Goal: Transaction & Acquisition: Purchase product/service

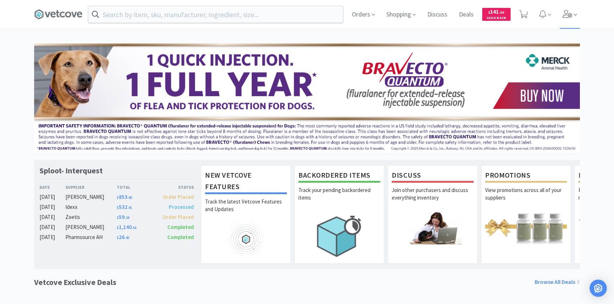
click at [572, 20] on span at bounding box center [570, 14] width 20 height 29
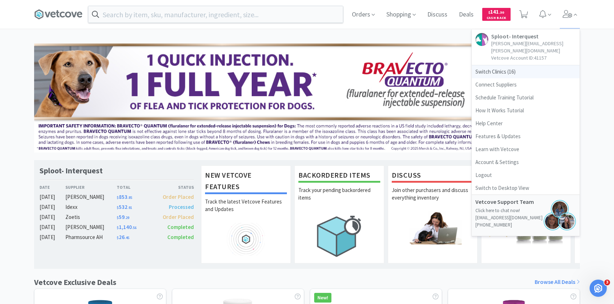
click at [522, 65] on span "Switch Clinics ( 16 )" at bounding box center [526, 71] width 108 height 13
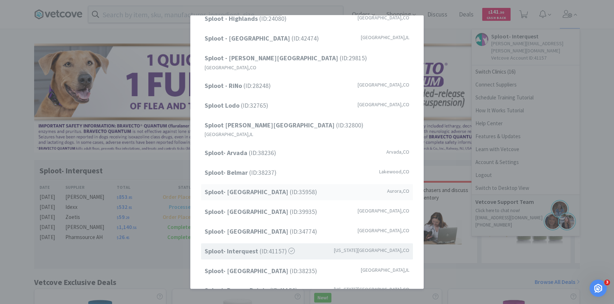
scroll to position [86, 0]
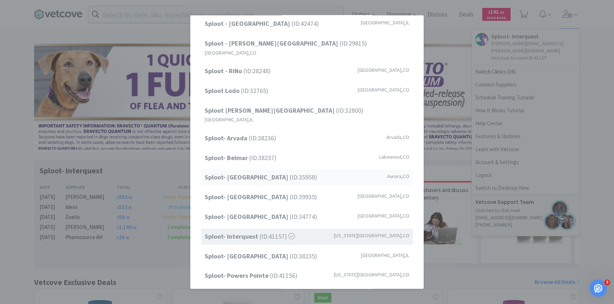
click at [274, 172] on span "Sploot- Central Park (ID: 35958 )" at bounding box center [261, 177] width 112 height 10
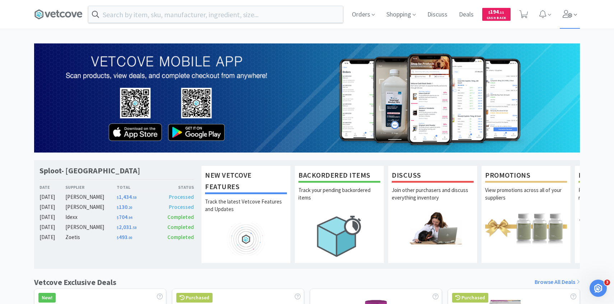
click at [569, 13] on icon at bounding box center [568, 14] width 10 height 8
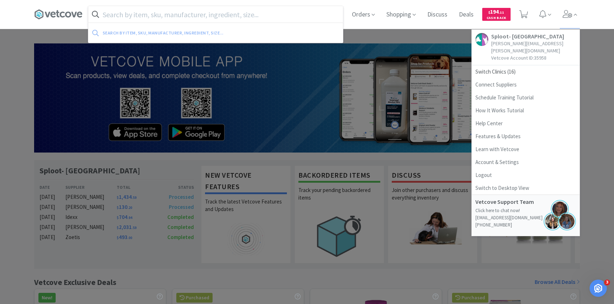
click at [280, 15] on input "text" at bounding box center [215, 14] width 255 height 17
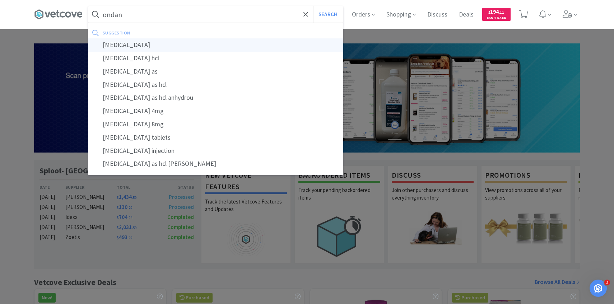
click at [264, 42] on div "ondansetron" at bounding box center [215, 44] width 255 height 13
type input "ondansetron"
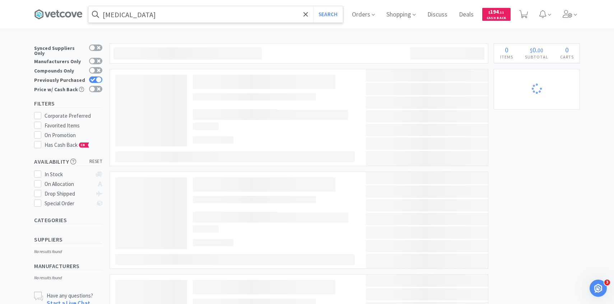
select select "1"
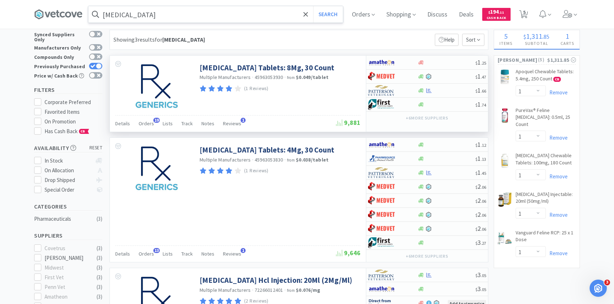
scroll to position [15, 0]
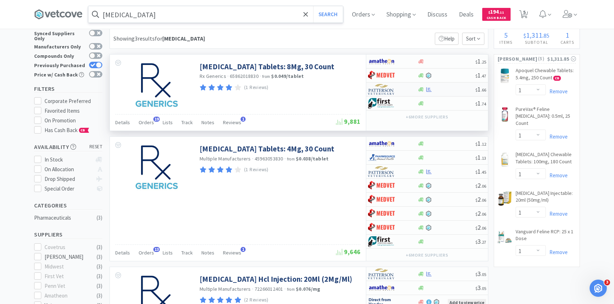
click at [388, 91] on img at bounding box center [381, 89] width 27 height 11
select select "1"
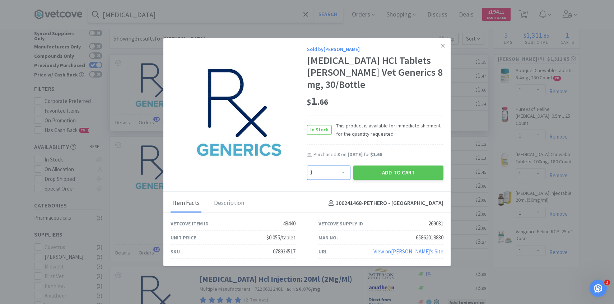
click at [329, 173] on select "Enter Quantity 1 2 3 4 5 6 7 8 9 10 11 12 13 14 15 16 17 18 19 20 Enter Quantity" at bounding box center [328, 173] width 43 height 14
click at [307, 166] on select "Enter Quantity 1 2 3 4 5 6 7 8 9 10 11 12 13 14 15 16 17 18 19 20 Enter Quantity" at bounding box center [328, 173] width 43 height 14
click at [382, 170] on button "Add to Cart" at bounding box center [398, 173] width 90 height 14
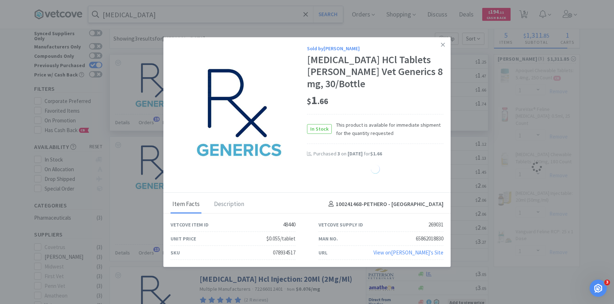
select select "3"
select select "1"
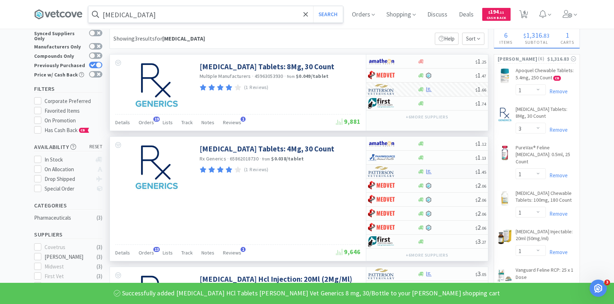
click at [398, 174] on div at bounding box center [388, 172] width 40 height 12
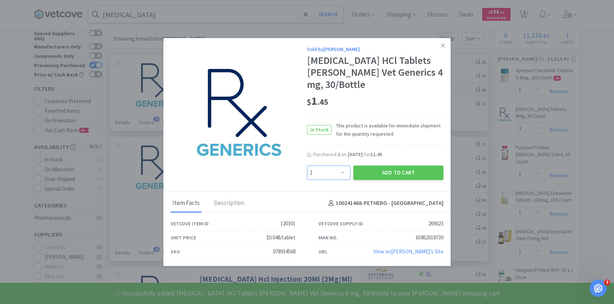
click at [344, 171] on select "Enter Quantity 1 2 3 4 5 6 7 8 9 10 11 12 13 14 15 16 17 18 19 20 Enter Quantity" at bounding box center [328, 173] width 43 height 14
select select "3"
click at [307, 166] on select "Enter Quantity 1 2 3 4 5 6 7 8 9 10 11 12 13 14 15 16 17 18 19 20 Enter Quantity" at bounding box center [328, 173] width 43 height 14
click at [374, 173] on button "Add to Cart" at bounding box center [398, 173] width 90 height 14
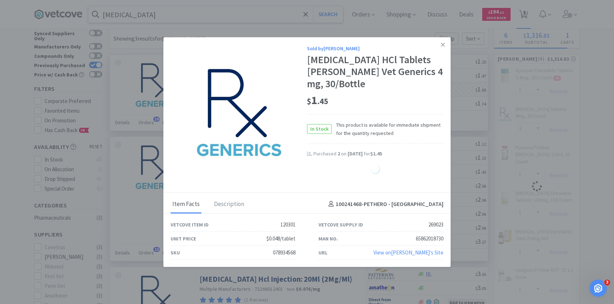
select select "3"
select select "1"
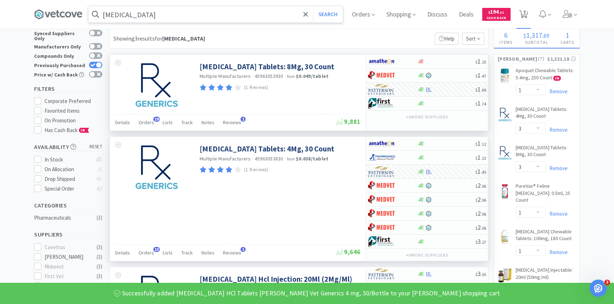
click at [528, 15] on icon at bounding box center [523, 14] width 9 height 8
select select "1"
select select "3"
select select "1"
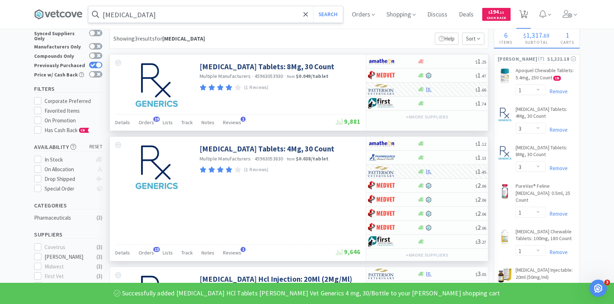
select select "1"
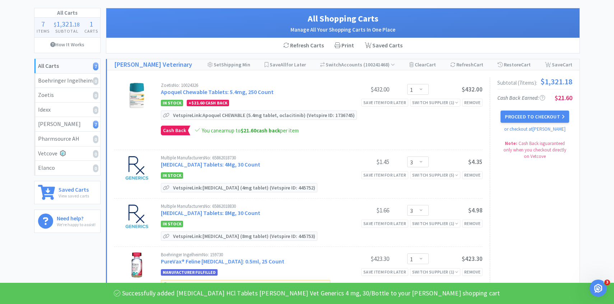
scroll to position [42, 0]
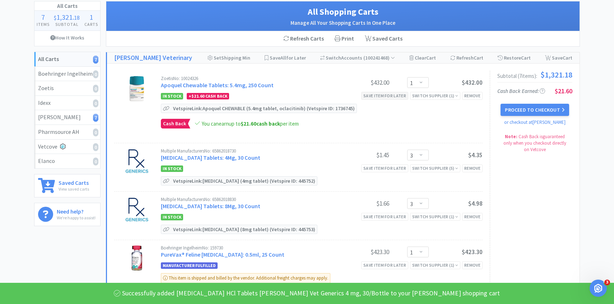
click at [389, 98] on div "Save item for later" at bounding box center [384, 96] width 47 height 8
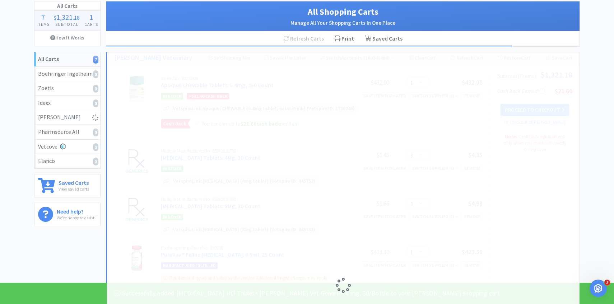
select select "3"
select select "1"
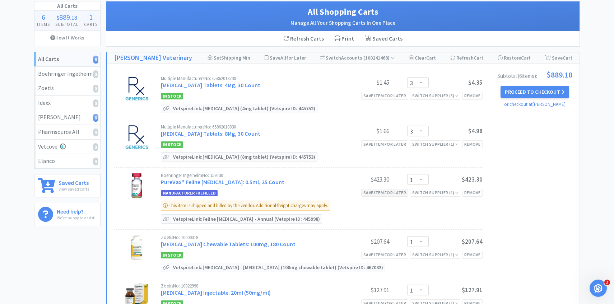
click at [388, 193] on div "Save item for later" at bounding box center [384, 193] width 47 height 8
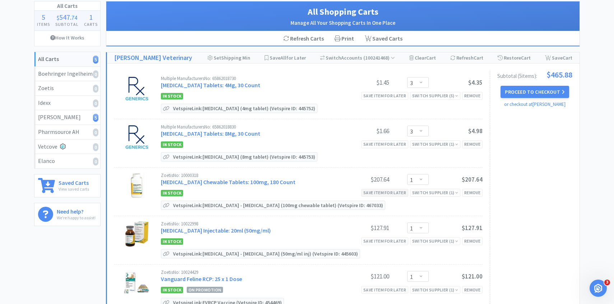
click at [388, 193] on div "Save item for later" at bounding box center [384, 193] width 47 height 8
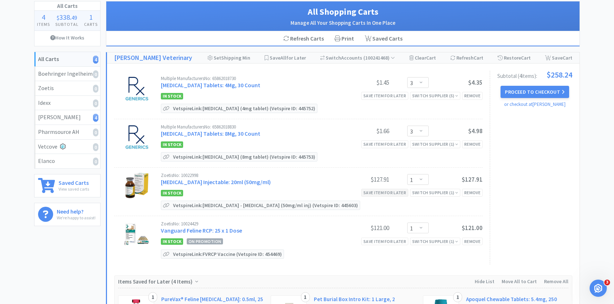
click at [388, 193] on div "Save item for later" at bounding box center [384, 193] width 47 height 8
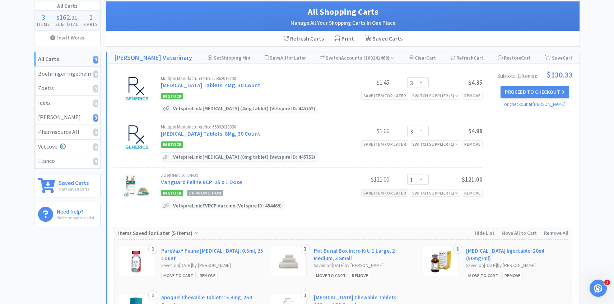
click at [388, 193] on div "Save item for later" at bounding box center [384, 193] width 47 height 8
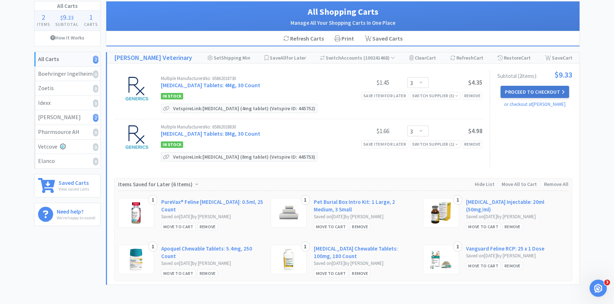
click at [523, 88] on button "Proceed to Checkout" at bounding box center [535, 92] width 68 height 12
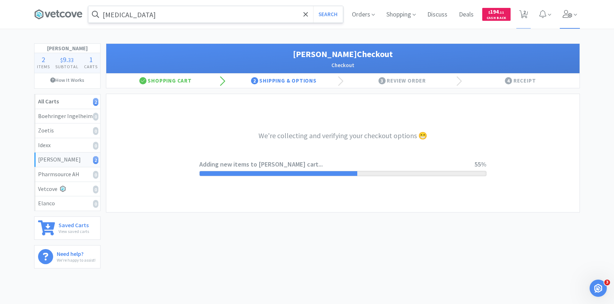
click at [569, 11] on icon at bounding box center [568, 14] width 10 height 8
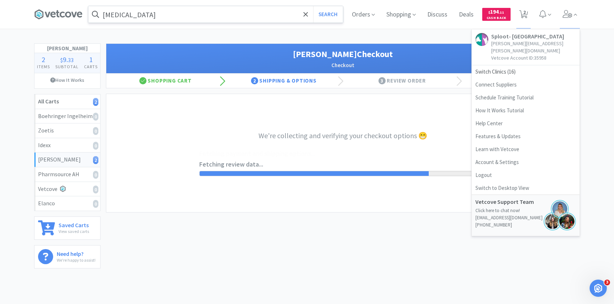
click at [316, 177] on div "We're collecting and verifying your checkout options 😁 Fetching review data... …" at bounding box center [342, 153] width 287 height 118
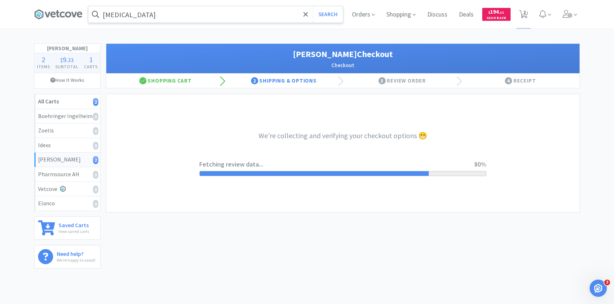
select select "1"
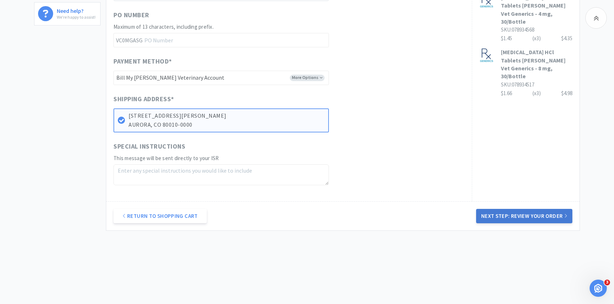
click at [516, 222] on button "Next Step: Review Your Order" at bounding box center [524, 216] width 96 height 14
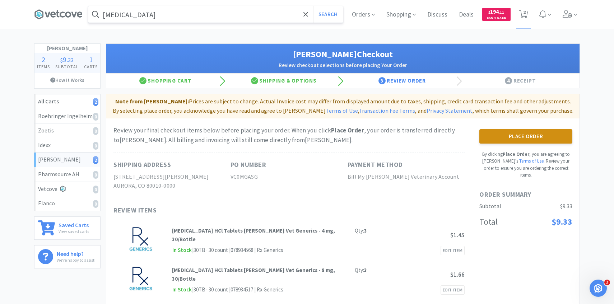
click at [491, 134] on button "Place Order" at bounding box center [526, 136] width 93 height 14
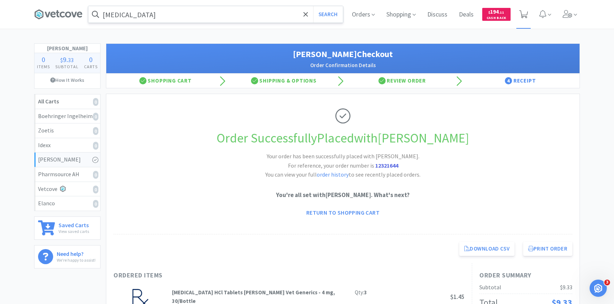
click at [524, 17] on icon at bounding box center [523, 14] width 9 height 8
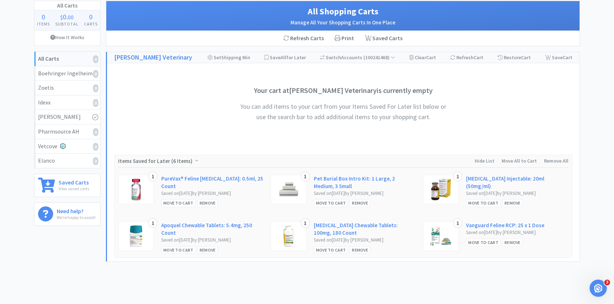
scroll to position [74, 0]
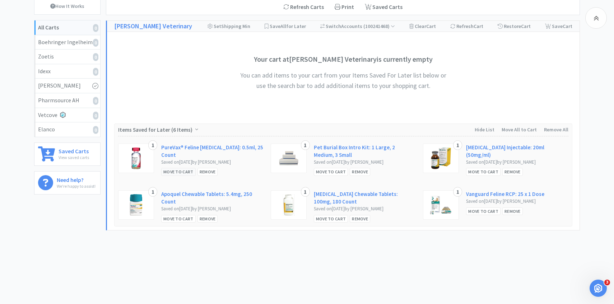
click at [184, 168] on div "Move to Cart" at bounding box center [178, 172] width 34 height 8
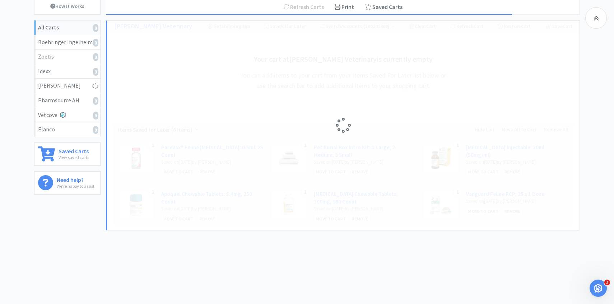
scroll to position [62, 0]
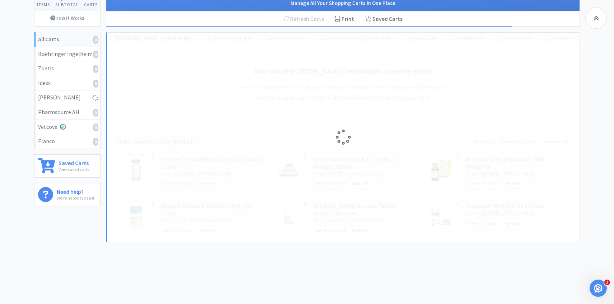
select select "1"
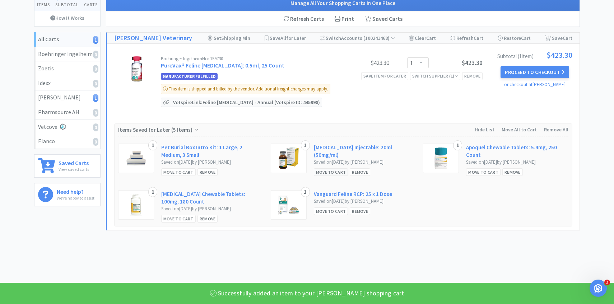
click at [326, 168] on div "Move to Cart" at bounding box center [331, 172] width 34 height 8
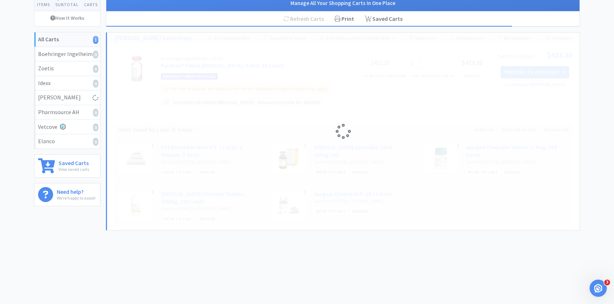
select select "1"
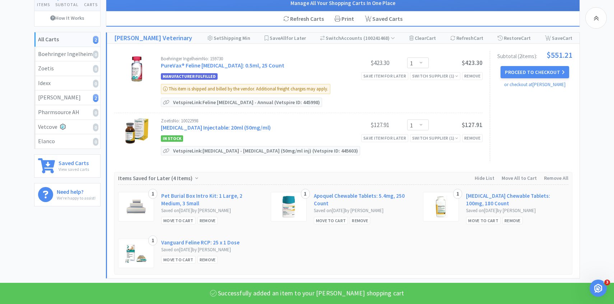
scroll to position [74, 0]
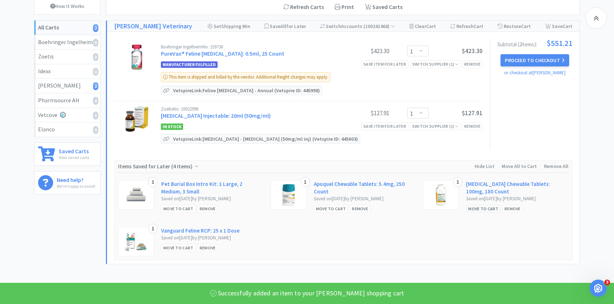
click at [476, 210] on div "Move to Cart" at bounding box center [483, 209] width 34 height 8
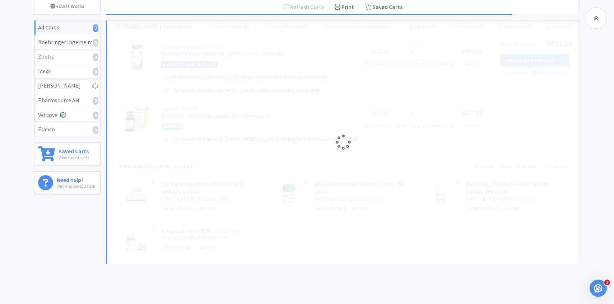
select select "1"
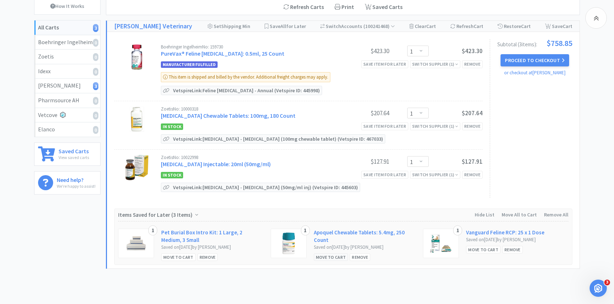
click at [328, 257] on div "Move to Cart" at bounding box center [331, 258] width 34 height 8
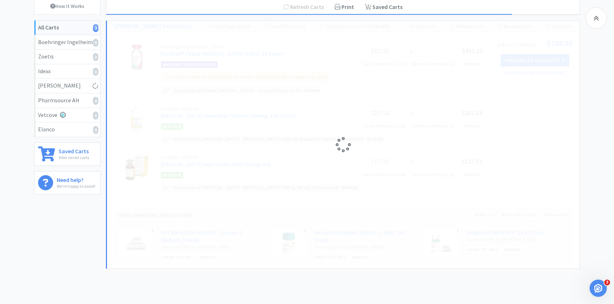
select select "1"
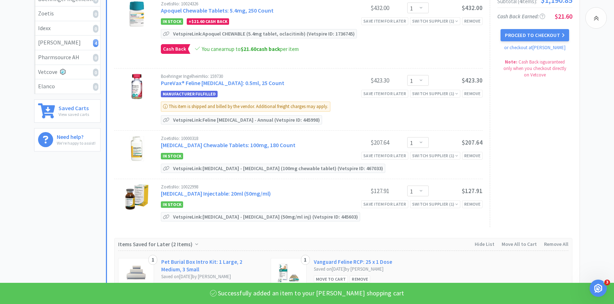
scroll to position [184, 0]
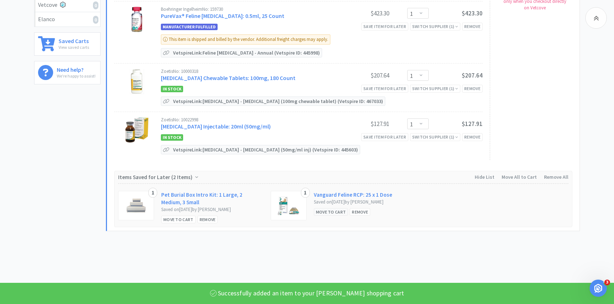
click at [325, 212] on div "Move to Cart" at bounding box center [331, 212] width 34 height 8
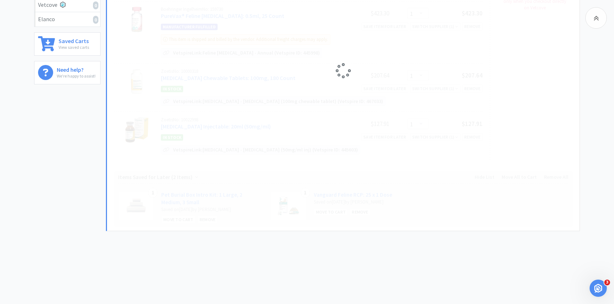
scroll to position [0, 0]
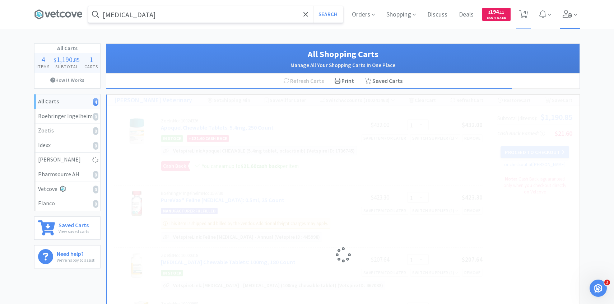
click at [571, 16] on icon at bounding box center [568, 14] width 10 height 8
select select "1"
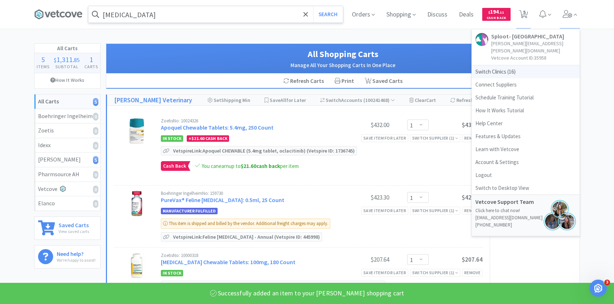
click at [532, 65] on span "Switch Clinics ( 16 )" at bounding box center [526, 71] width 108 height 13
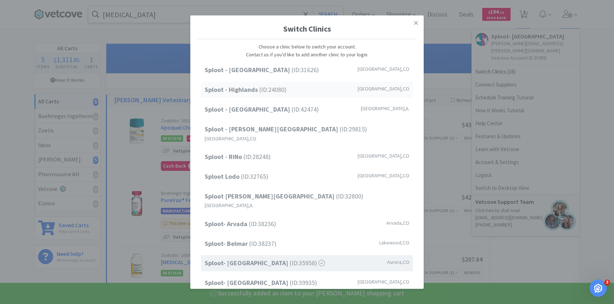
click at [348, 89] on div "Sploot - Highlands (ID: 24080 ) Denver , CO" at bounding box center [307, 90] width 212 height 16
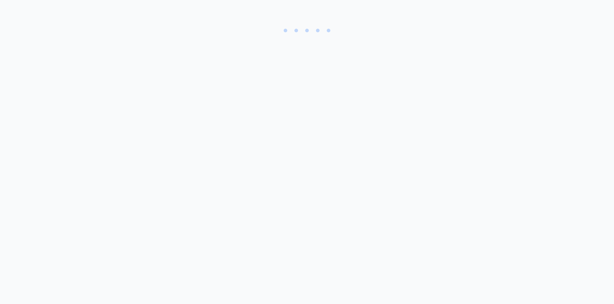
click at [189, 16] on div at bounding box center [307, 33] width 586 height 38
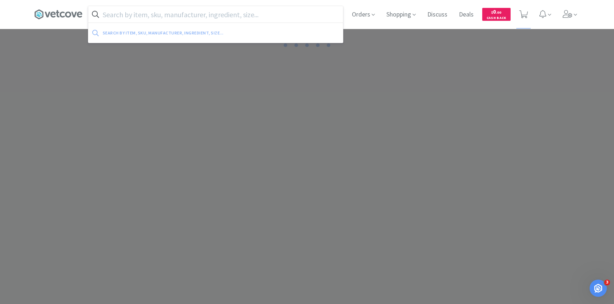
click at [187, 15] on input "text" at bounding box center [215, 14] width 255 height 17
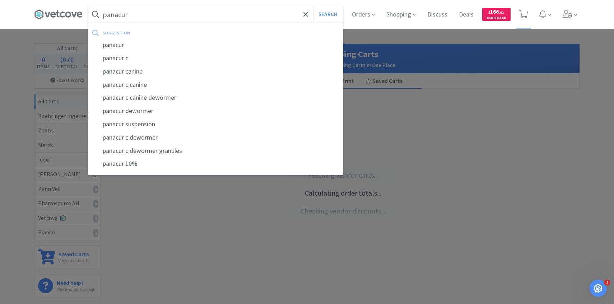
type input "panacur"
click at [313, 6] on button "Search" at bounding box center [328, 14] width 30 height 17
select select "1"
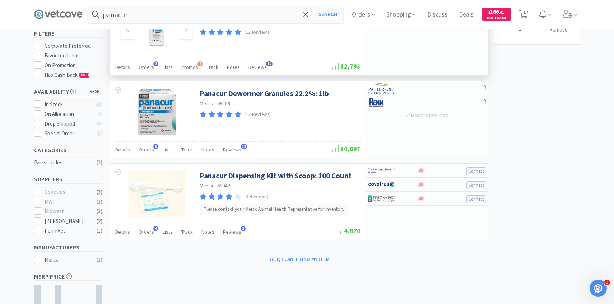
scroll to position [4, 0]
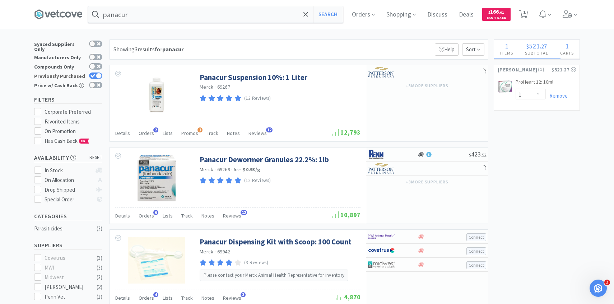
click at [97, 73] on div at bounding box center [99, 76] width 6 height 6
checkbox input "false"
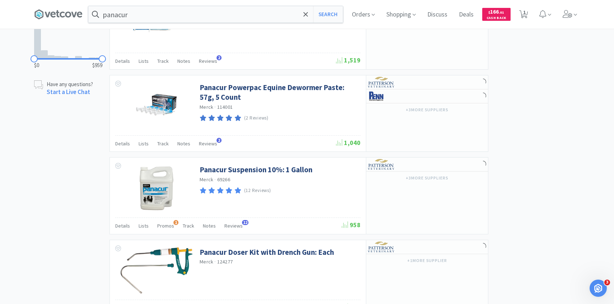
scroll to position [489, 0]
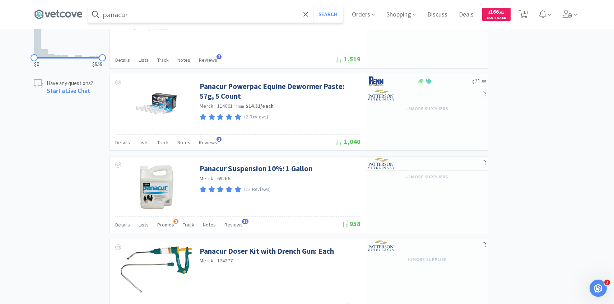
click at [204, 11] on input "panacur" at bounding box center [215, 14] width 255 height 17
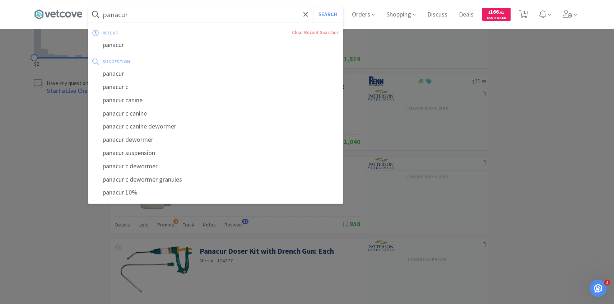
click at [196, 11] on input "panacur" at bounding box center [215, 14] width 255 height 17
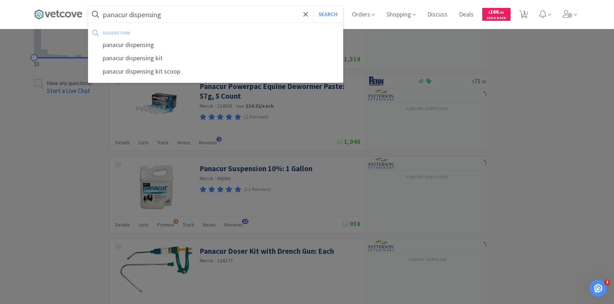
type input "panacur dispensing"
click at [313, 6] on button "Search" at bounding box center [328, 14] width 30 height 17
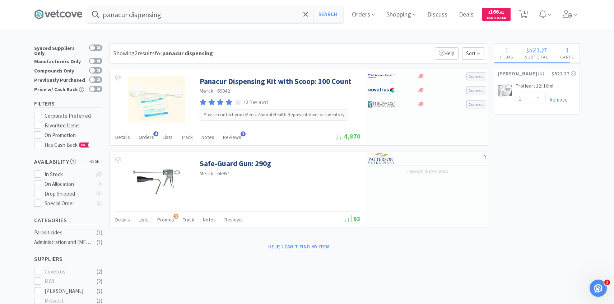
select select "2"
click at [561, 20] on span at bounding box center [570, 14] width 20 height 29
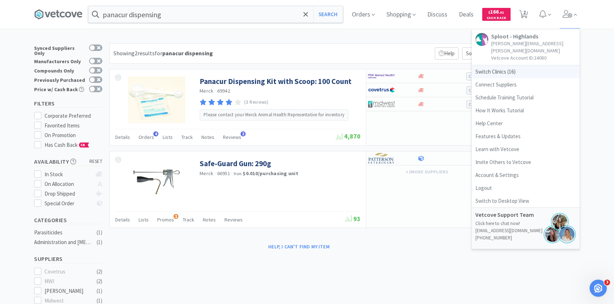
click at [519, 65] on span "Switch Clinics ( 16 )" at bounding box center [526, 71] width 108 height 13
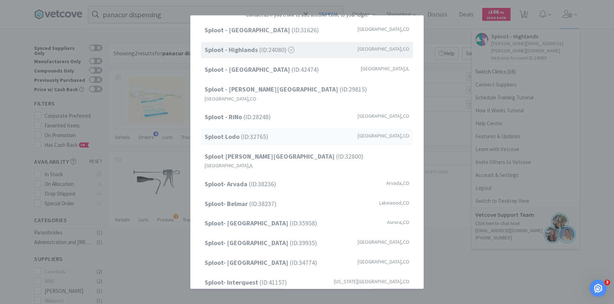
scroll to position [25, 0]
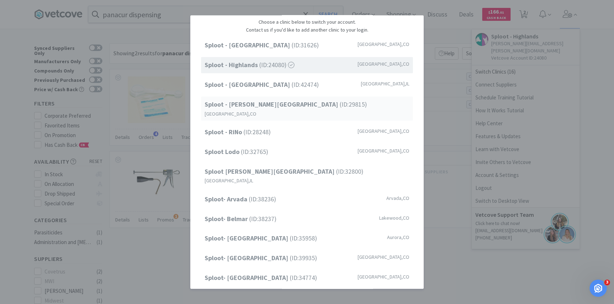
click at [263, 108] on span "Sploot - Platt Park (ID: 29815 )" at bounding box center [286, 105] width 162 height 10
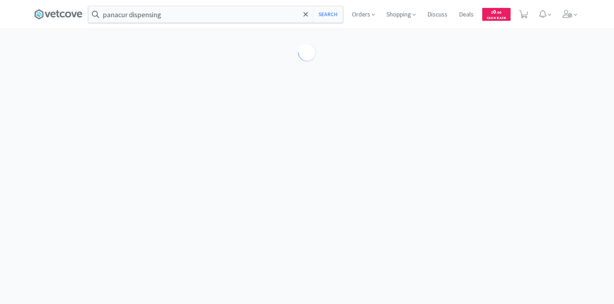
select select "5"
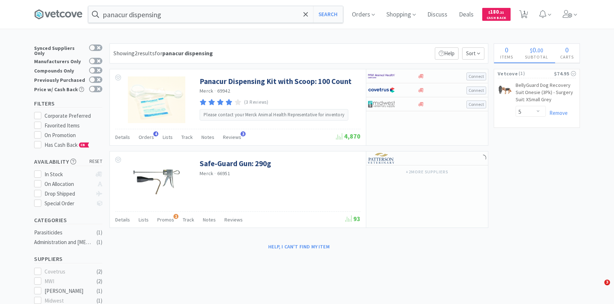
select select "1"
select select "2"
select select "1"
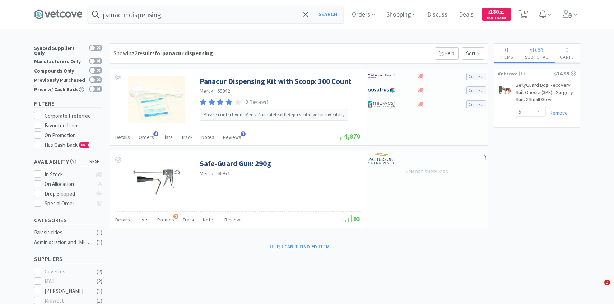
select select "2"
select select "3"
select select "4"
select select "3"
select select "1"
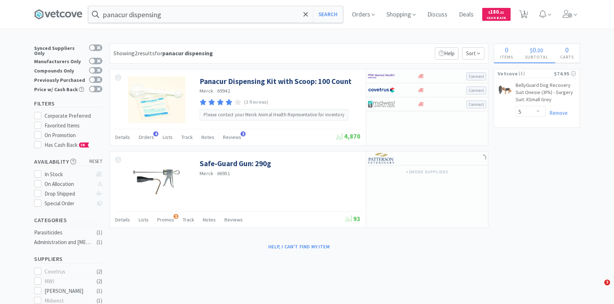
select select "10"
select select "1"
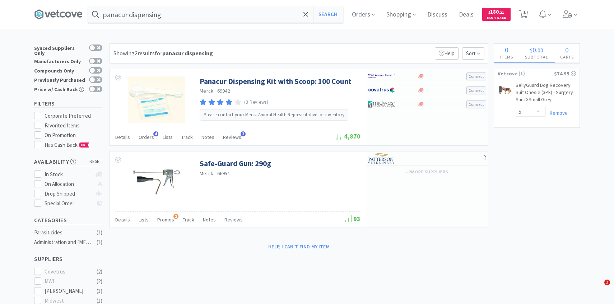
select select "1"
select select "100"
select select "1"
select select "10"
select select "1"
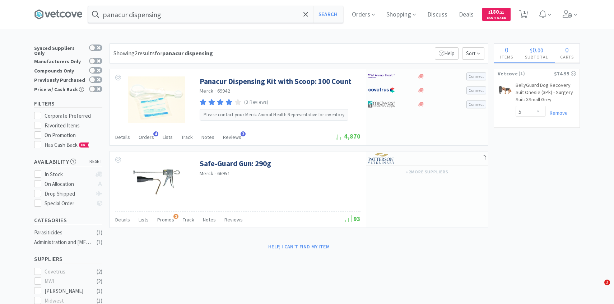
select select "3"
select select "1"
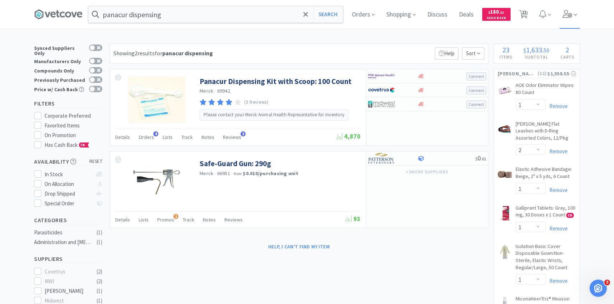
click at [570, 17] on icon at bounding box center [568, 14] width 10 height 8
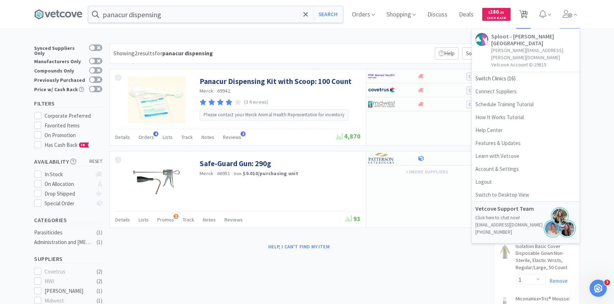
click at [525, 15] on span "23" at bounding box center [524, 12] width 5 height 29
select select "1"
select select "2"
select select "1"
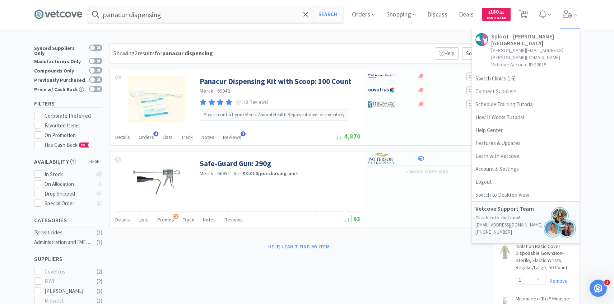
select select "1"
select select "2"
select select "3"
select select "4"
select select "3"
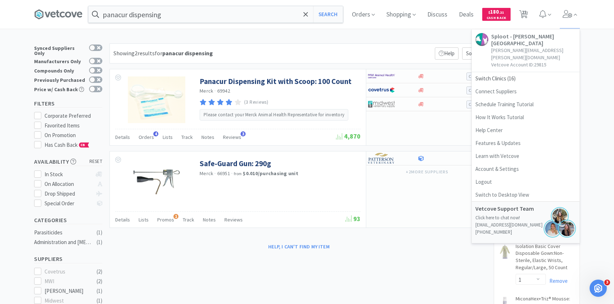
select select "1"
select select "10"
select select "1"
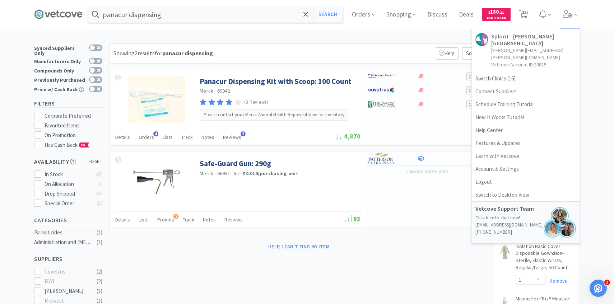
select select "1"
select select "100"
select select "1"
select select "10"
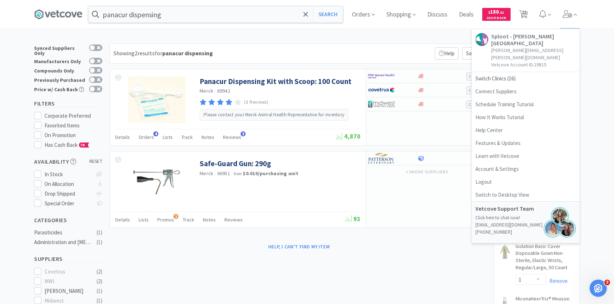
select select "1"
select select "3"
select select "1"
select select "5"
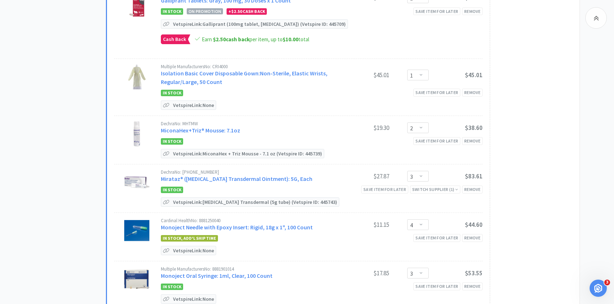
scroll to position [277, 0]
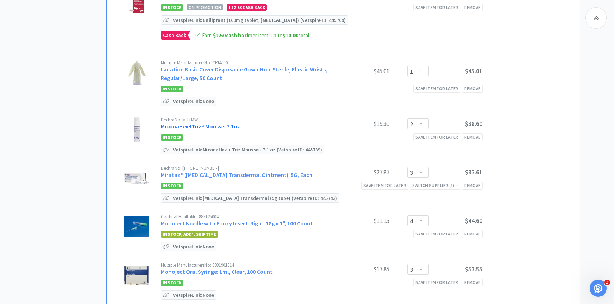
click at [207, 123] on link "MiconaHex+Triz® Mousse: 7.1oz" at bounding box center [200, 126] width 79 height 7
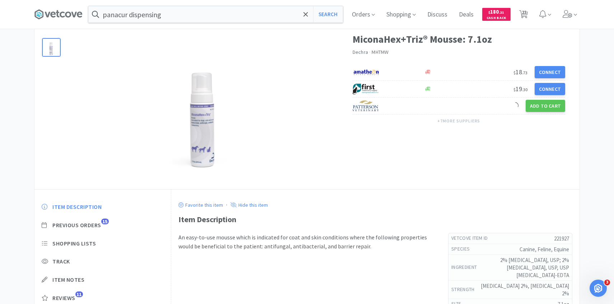
scroll to position [42, 0]
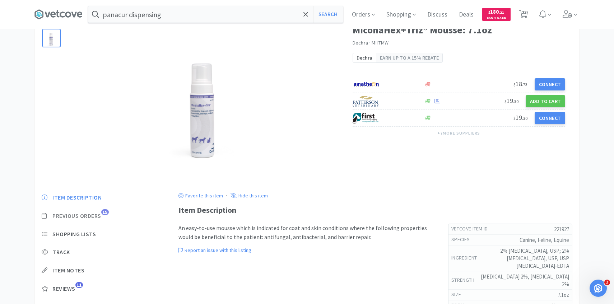
click at [104, 213] on span "15" at bounding box center [105, 212] width 8 height 6
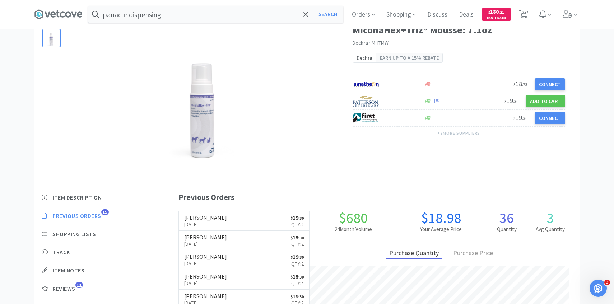
scroll to position [197, 408]
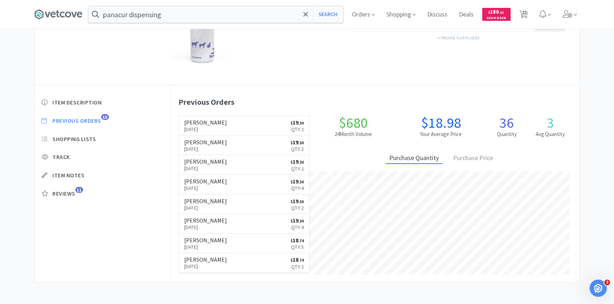
select select "1"
select select "2"
select select "1"
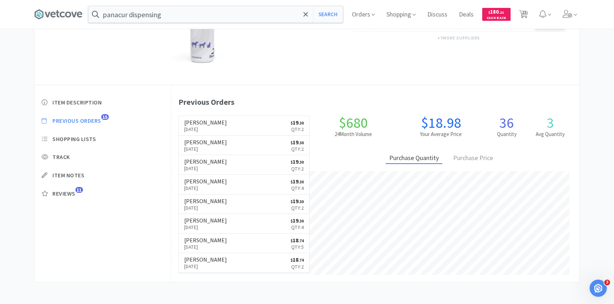
select select "2"
select select "3"
select select "4"
select select "3"
select select "1"
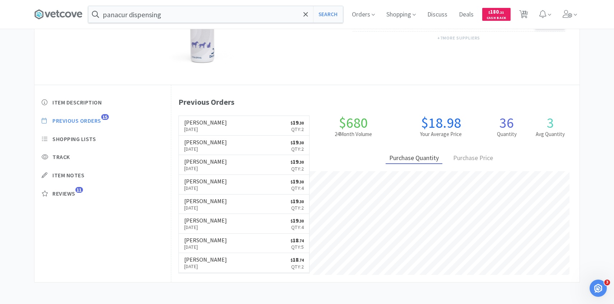
select select "10"
select select "1"
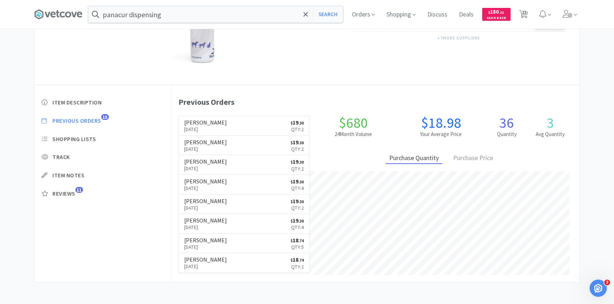
select select "1"
select select "100"
select select "1"
select select "10"
select select "1"
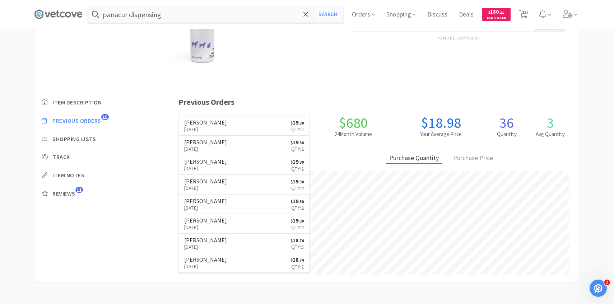
select select "3"
select select "1"
select select "5"
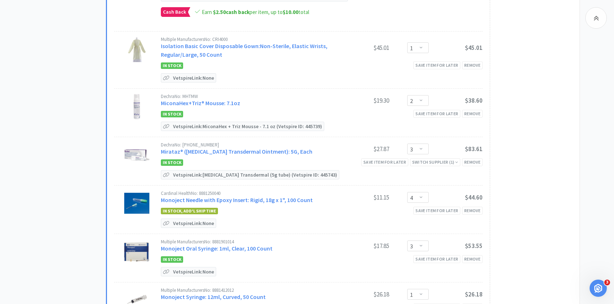
scroll to position [328, 0]
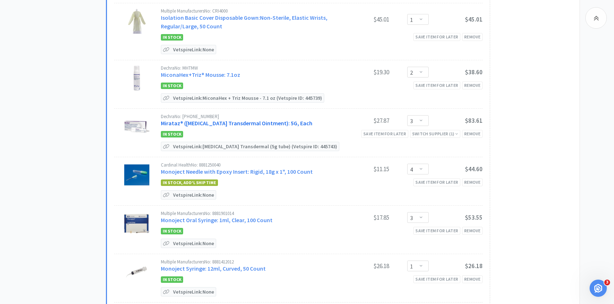
click at [254, 120] on link "Mirataz® (Mirtazapine Transdermal Ointment): 5G, Each" at bounding box center [237, 123] width 152 height 7
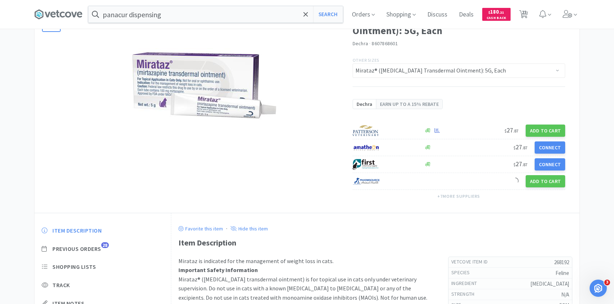
scroll to position [64, 0]
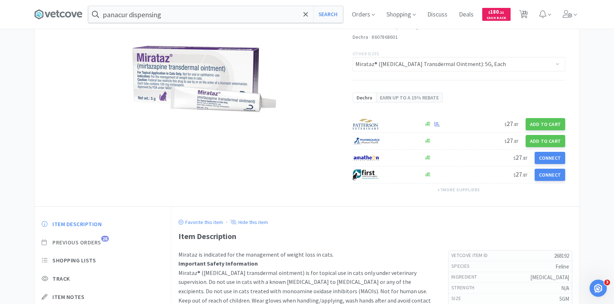
click at [98, 242] on span "Previous Orders" at bounding box center [76, 243] width 49 height 8
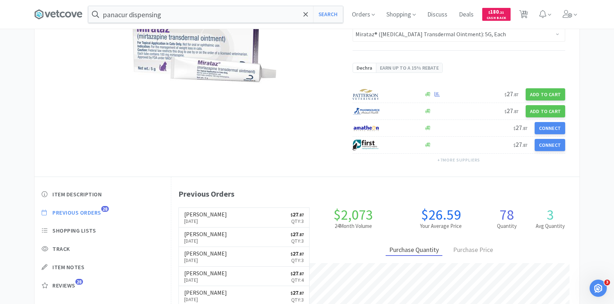
scroll to position [94, 0]
select select "1"
select select "2"
select select "1"
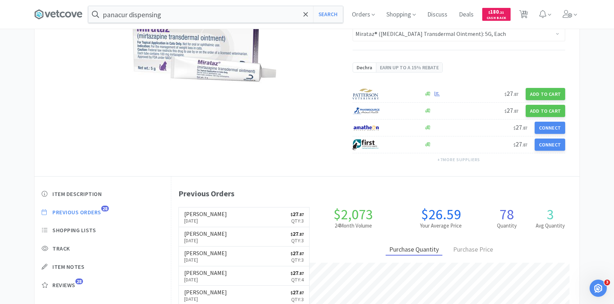
select select "1"
select select "2"
select select "3"
select select "4"
select select "3"
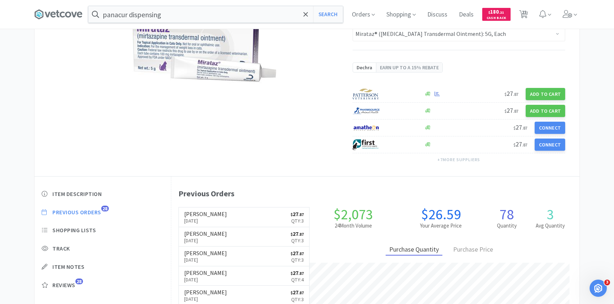
select select "1"
select select "10"
select select "1"
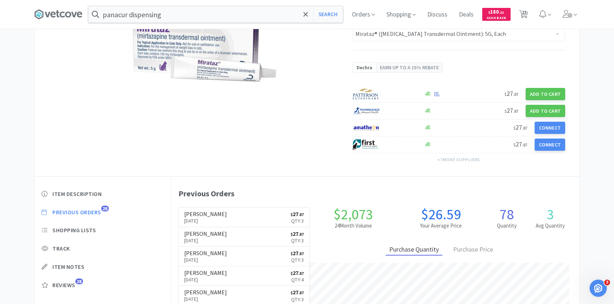
select select "1"
select select "100"
select select "1"
select select "10"
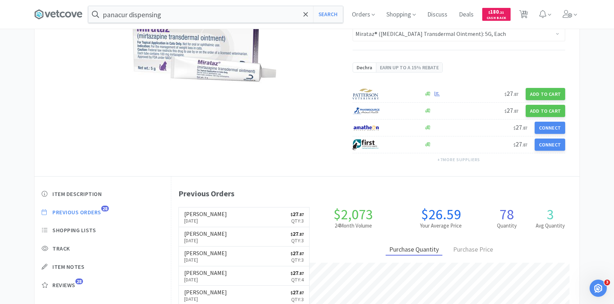
select select "1"
select select "3"
select select "1"
select select "5"
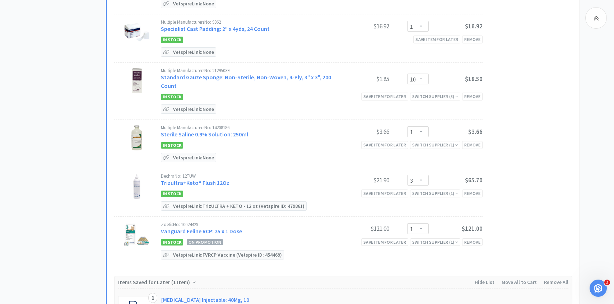
scroll to position [1021, 0]
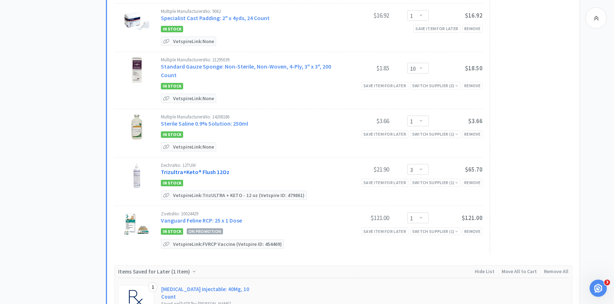
click at [222, 168] on link "Trizultra+Keto® Flush 12Oz" at bounding box center [195, 171] width 69 height 7
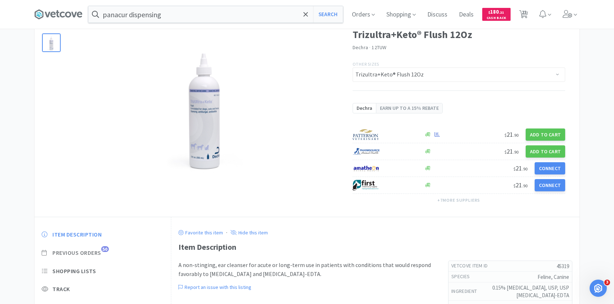
click at [98, 251] on span "Previous Orders" at bounding box center [76, 253] width 49 height 8
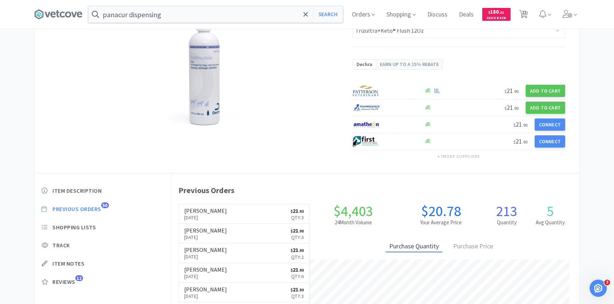
scroll to position [82, 0]
select select "1"
select select "2"
select select "1"
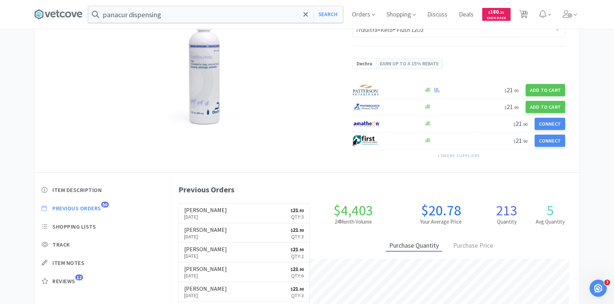
select select "1"
select select "2"
select select "3"
select select "4"
select select "3"
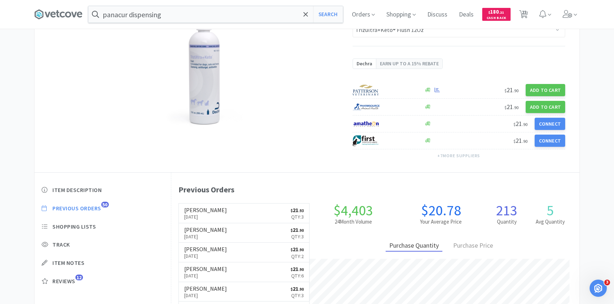
select select "1"
select select "10"
select select "1"
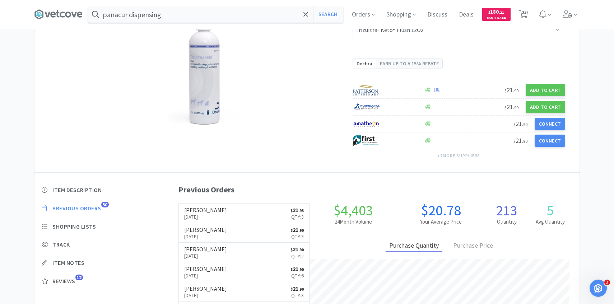
select select "1"
select select "100"
select select "1"
select select "10"
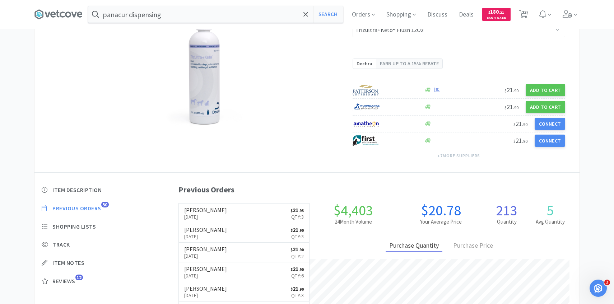
select select "1"
select select "3"
select select "1"
select select "5"
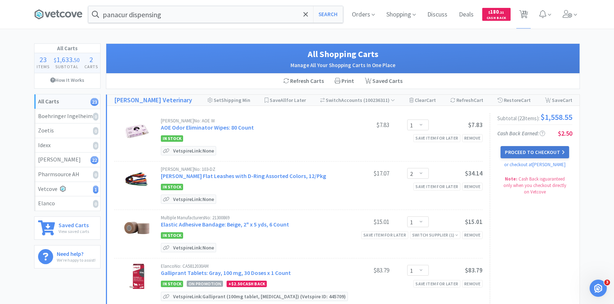
click at [565, 158] on button "Proceed to Checkout" at bounding box center [535, 152] width 68 height 12
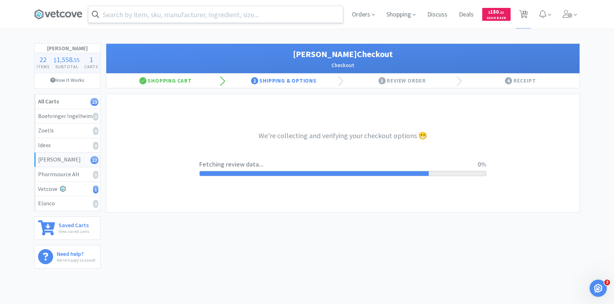
select select "1"
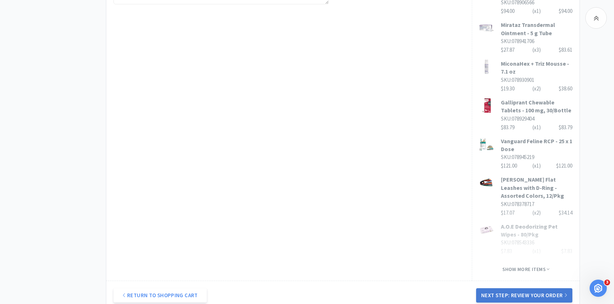
click at [491, 288] on button "Next Step: Review Your Order" at bounding box center [524, 295] width 96 height 14
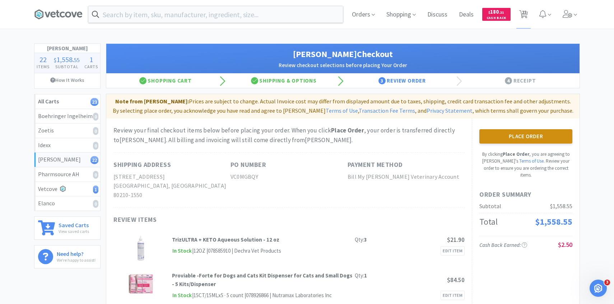
click at [508, 141] on button "Place Order" at bounding box center [526, 136] width 93 height 14
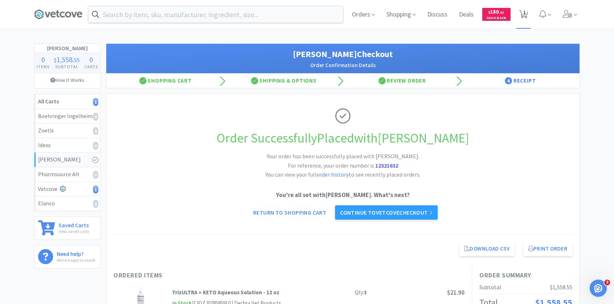
click at [524, 15] on span "1" at bounding box center [524, 12] width 3 height 29
select select "5"
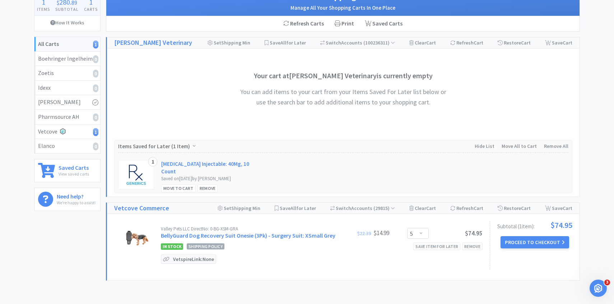
scroll to position [108, 0]
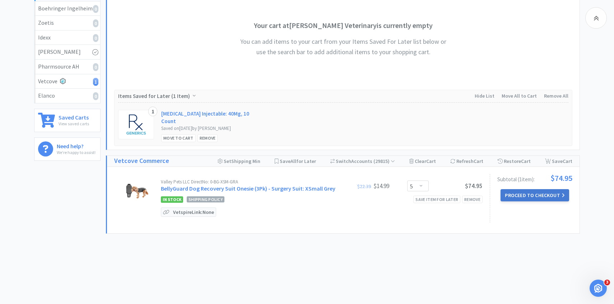
click at [521, 189] on button "Proceed to Checkout" at bounding box center [535, 195] width 68 height 12
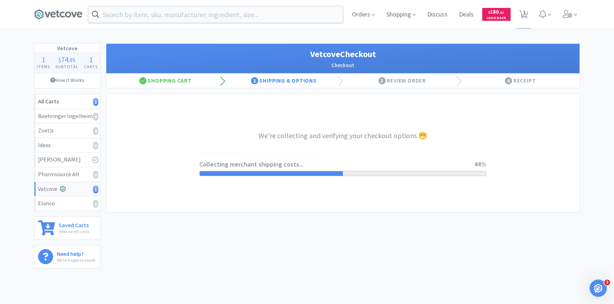
select select "1904"
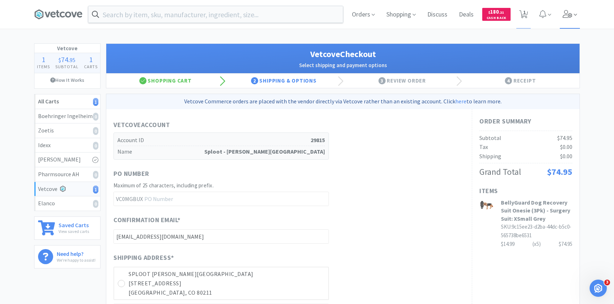
click at [568, 16] on icon at bounding box center [568, 14] width 10 height 8
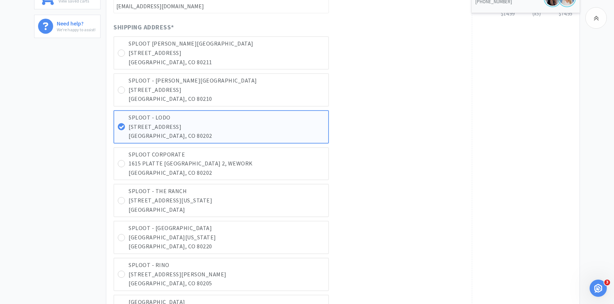
scroll to position [243, 0]
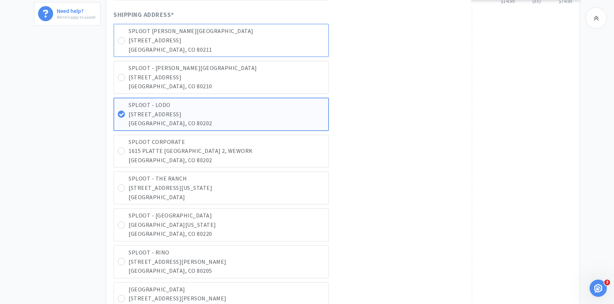
click at [232, 53] on p "[GEOGRAPHIC_DATA], CO 80211" at bounding box center [227, 49] width 196 height 9
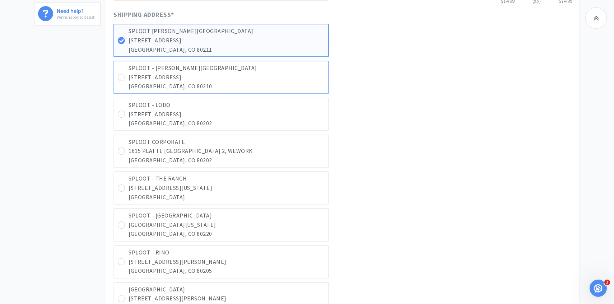
click at [226, 71] on p "SPLOOT - [PERSON_NAME][GEOGRAPHIC_DATA]" at bounding box center [227, 68] width 196 height 9
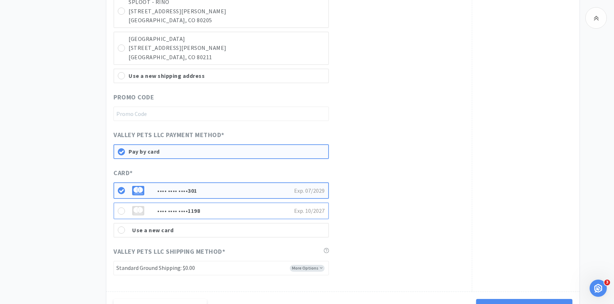
scroll to position [585, 0]
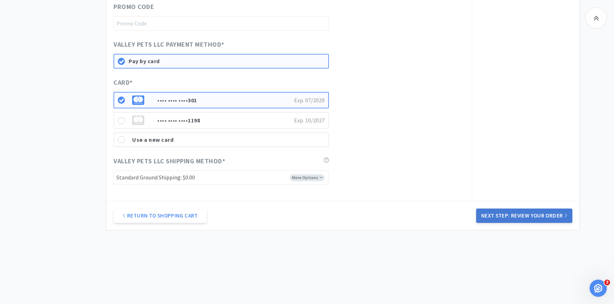
click at [487, 212] on button "Next Step: Review Your Order" at bounding box center [524, 216] width 96 height 14
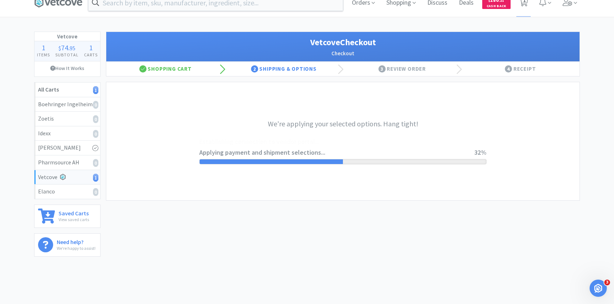
scroll to position [0, 0]
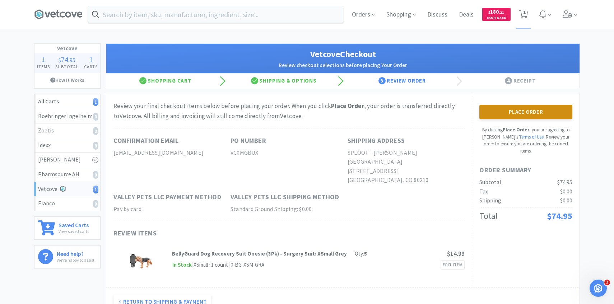
click at [520, 119] on button "Place Order" at bounding box center [526, 112] width 93 height 14
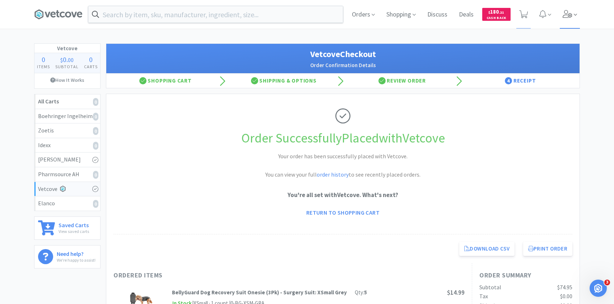
click at [568, 10] on span at bounding box center [570, 14] width 20 height 29
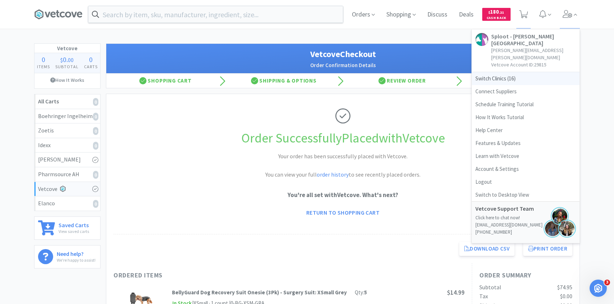
click at [513, 72] on span "Switch Clinics ( 16 )" at bounding box center [526, 78] width 108 height 13
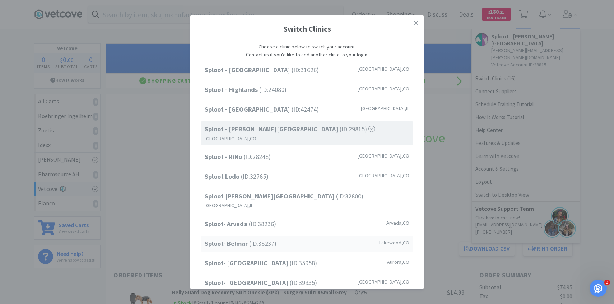
scroll to position [92, 0]
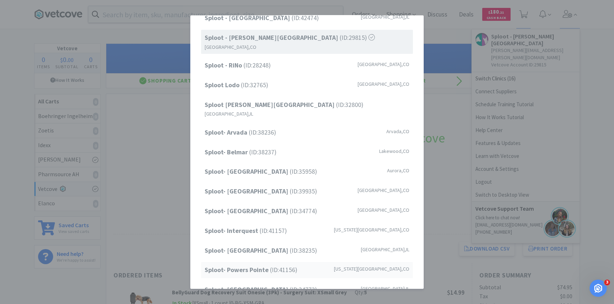
click at [261, 266] on strong "Sploot- Powers Pointe" at bounding box center [237, 270] width 65 height 8
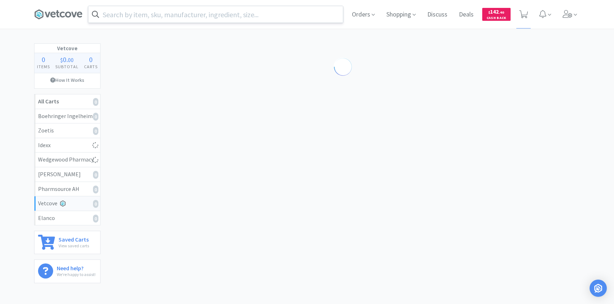
click at [200, 18] on input "text" at bounding box center [215, 14] width 255 height 17
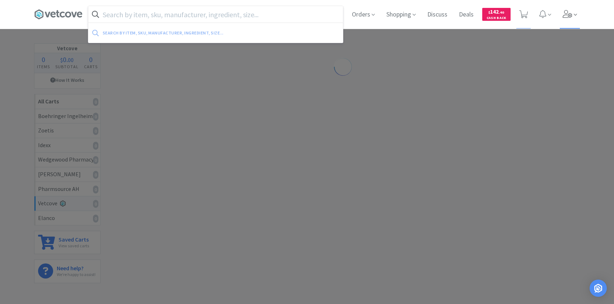
click at [571, 13] on icon at bounding box center [568, 14] width 10 height 8
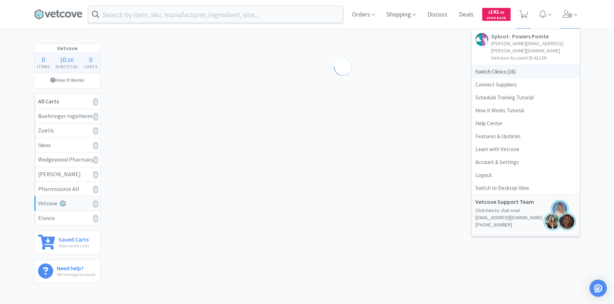
click at [517, 65] on span "Switch Clinics ( 16 )" at bounding box center [526, 71] width 108 height 13
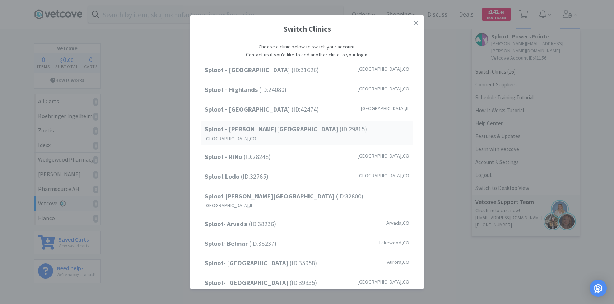
scroll to position [92, 0]
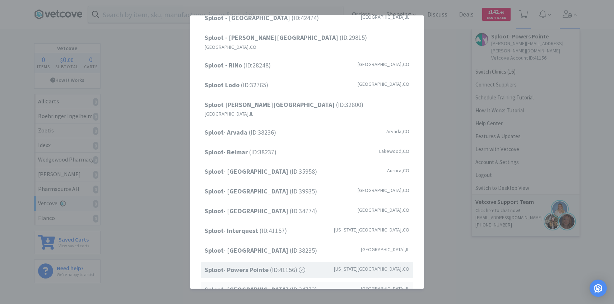
click at [261, 285] on span "Sploot- [GEOGRAPHIC_DATA] (ID: 34773 )" at bounding box center [261, 290] width 112 height 10
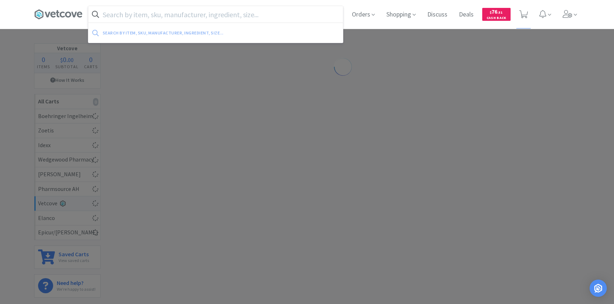
click at [199, 15] on input "text" at bounding box center [215, 14] width 255 height 17
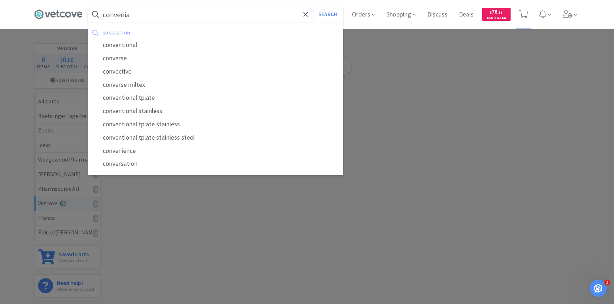
type input "convenia"
click at [313, 6] on button "Search" at bounding box center [328, 14] width 30 height 17
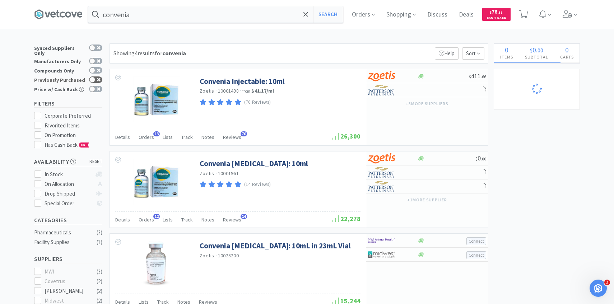
click at [97, 78] on div at bounding box center [95, 80] width 13 height 6
checkbox input "true"
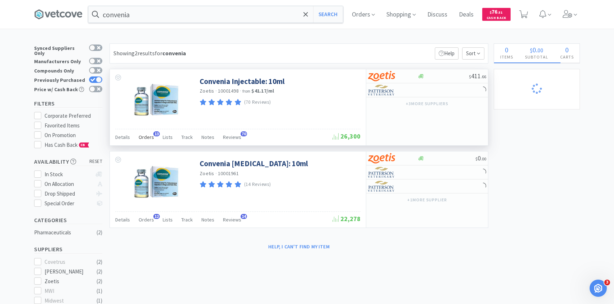
click at [147, 136] on span "Orders" at bounding box center [146, 137] width 15 height 6
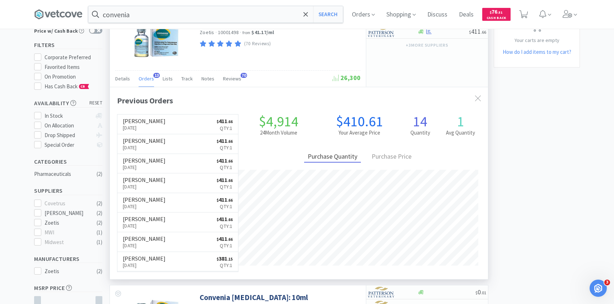
scroll to position [68, 0]
